Goal: Browse casually: Explore the website without a specific task or goal

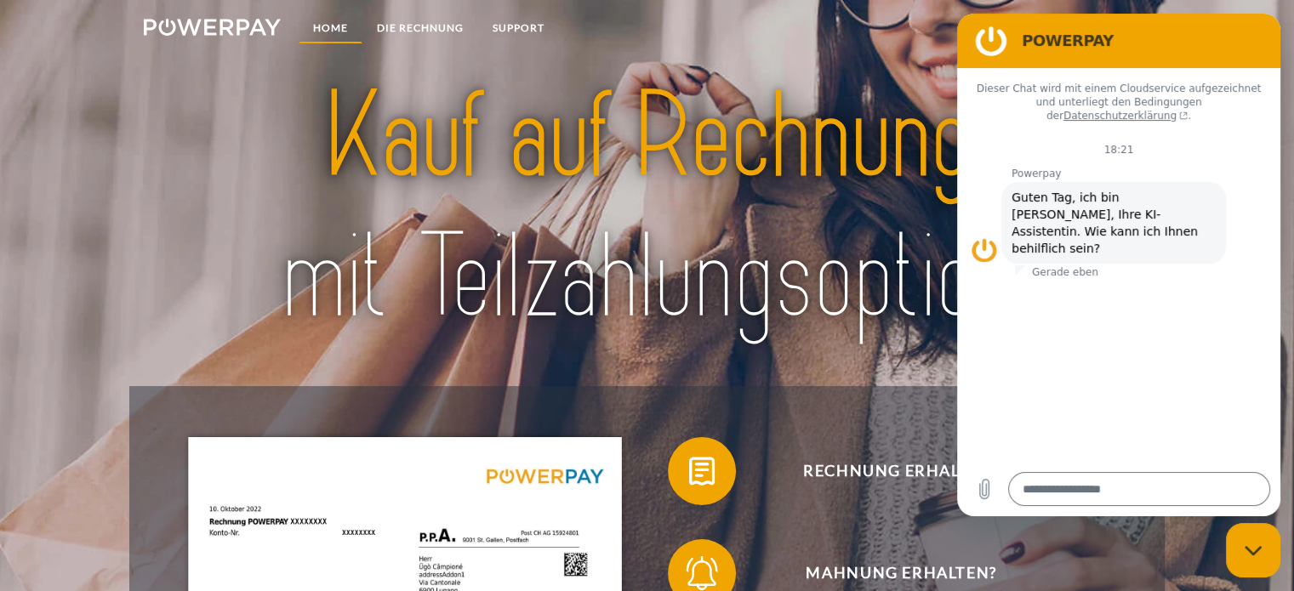
click at [329, 22] on link "Home" at bounding box center [331, 28] width 64 height 31
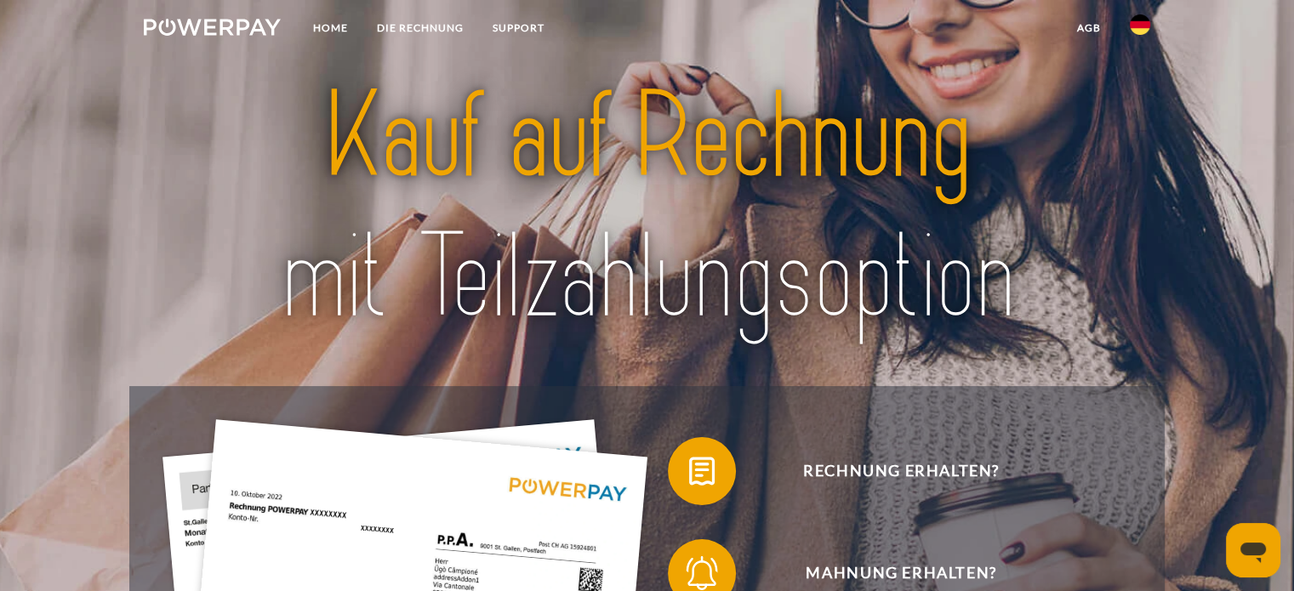
click at [226, 23] on img at bounding box center [212, 27] width 137 height 17
